Goal: Transaction & Acquisition: Purchase product/service

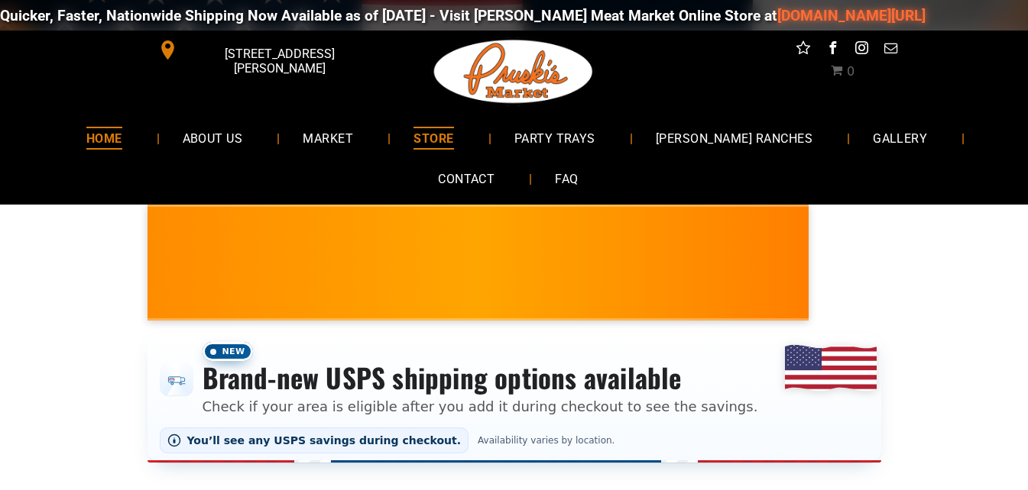
click at [112, 137] on link "HOME" at bounding box center [104, 138] width 82 height 40
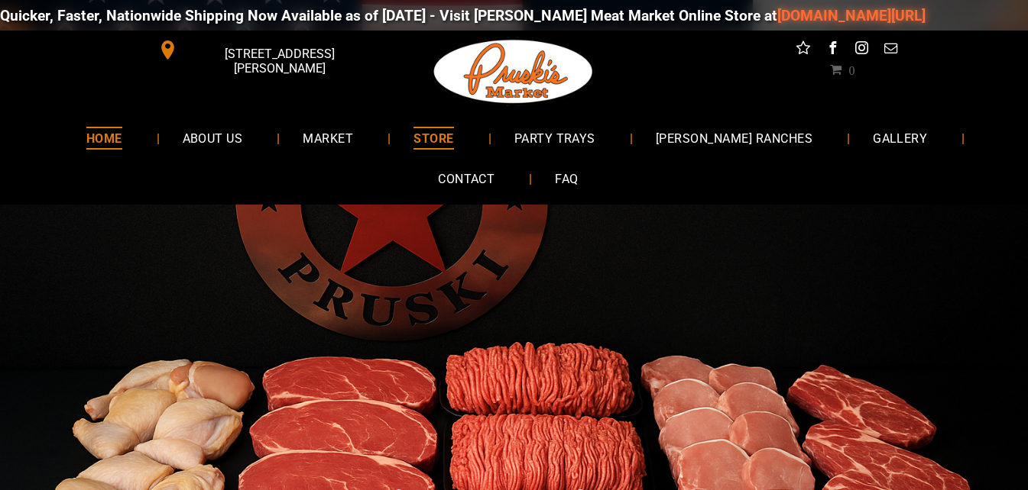
scroll to position [76, 0]
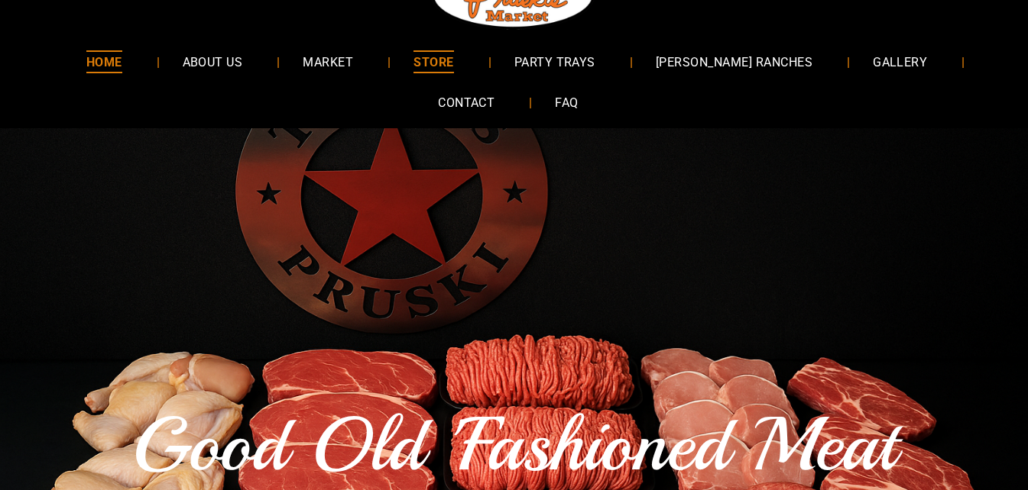
click at [476, 52] on link "STORE" at bounding box center [433, 61] width 86 height 40
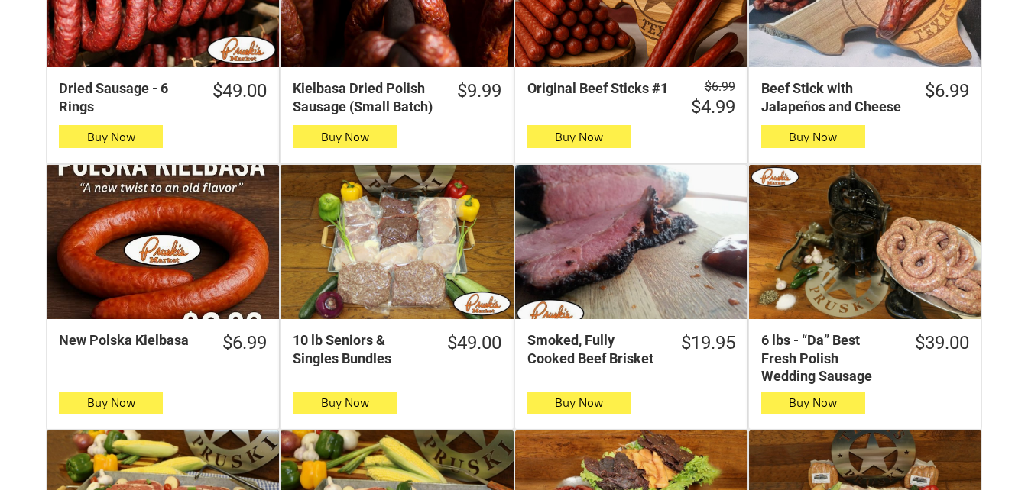
scroll to position [688, 0]
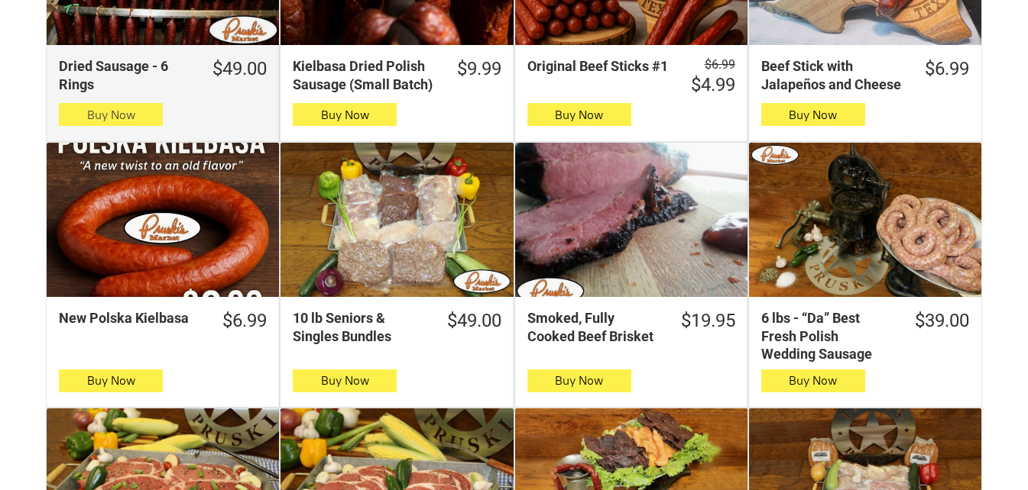
click at [129, 122] on span "Buy Now" at bounding box center [111, 115] width 48 height 15
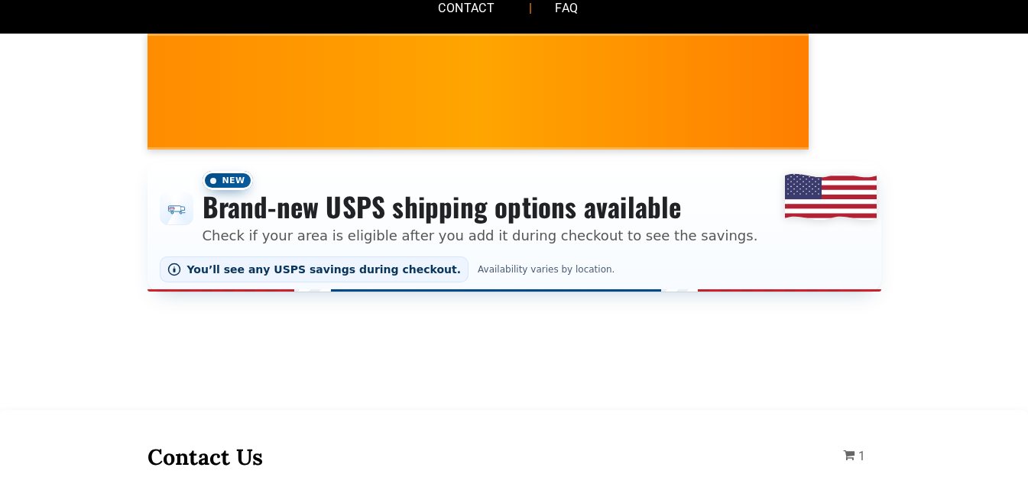
scroll to position [76, 0]
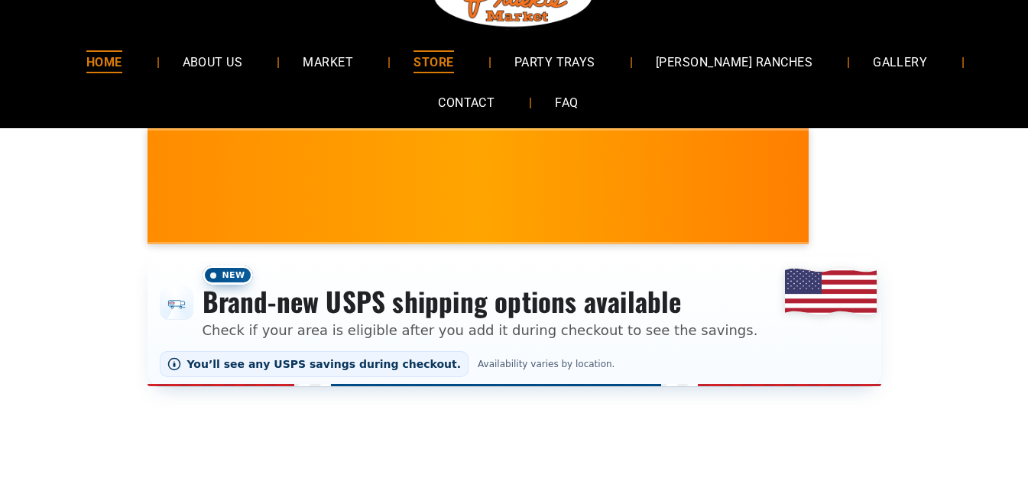
click at [145, 53] on link "HOME" at bounding box center [104, 61] width 82 height 40
